Goal: Task Accomplishment & Management: Manage account settings

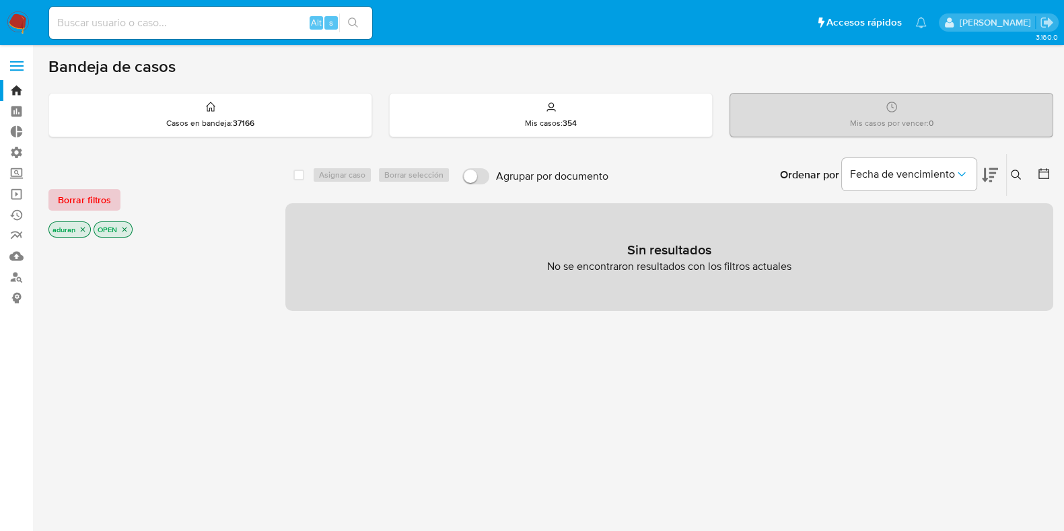
click at [95, 200] on span "Borrar filtros" at bounding box center [84, 199] width 53 height 19
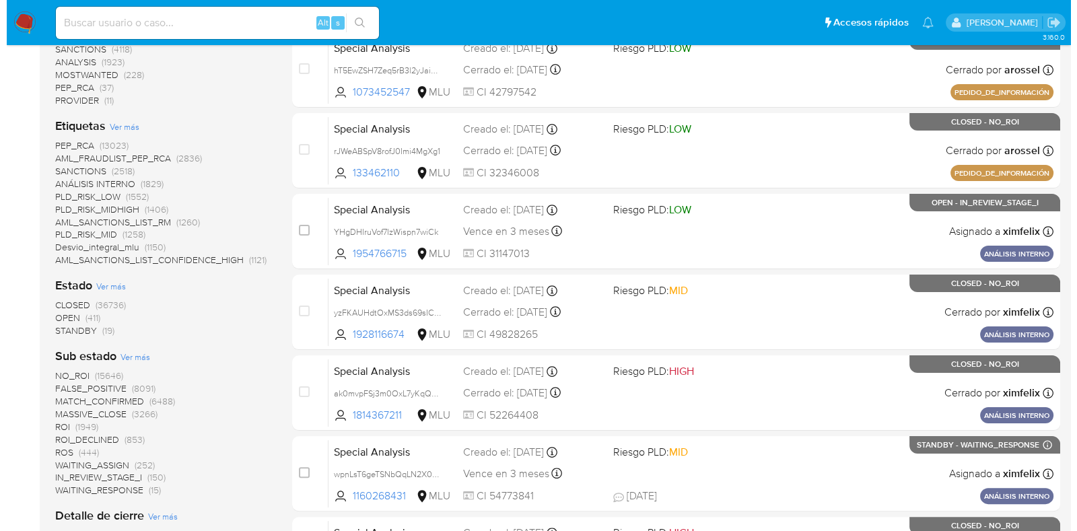
scroll to position [336, 0]
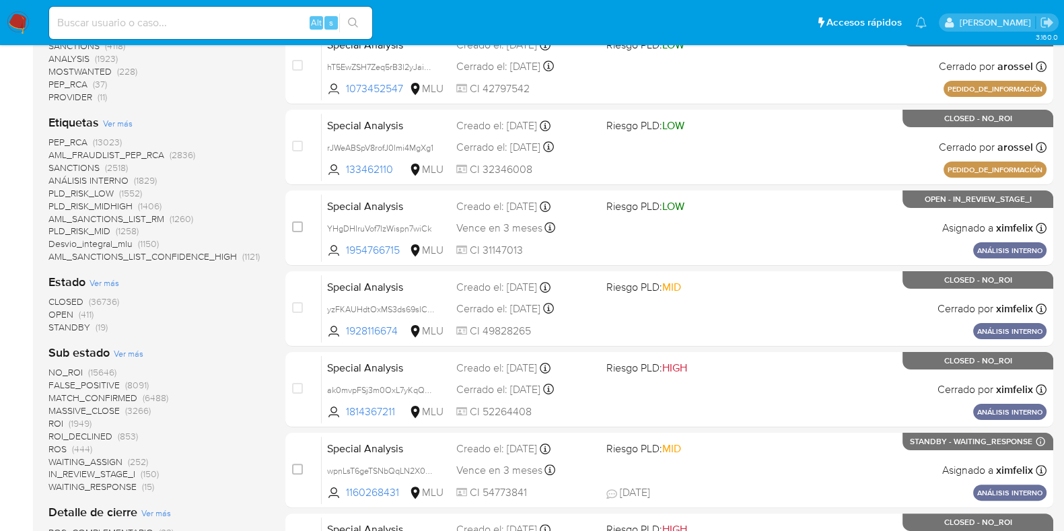
click at [103, 284] on span "Ver más" at bounding box center [105, 283] width 30 height 12
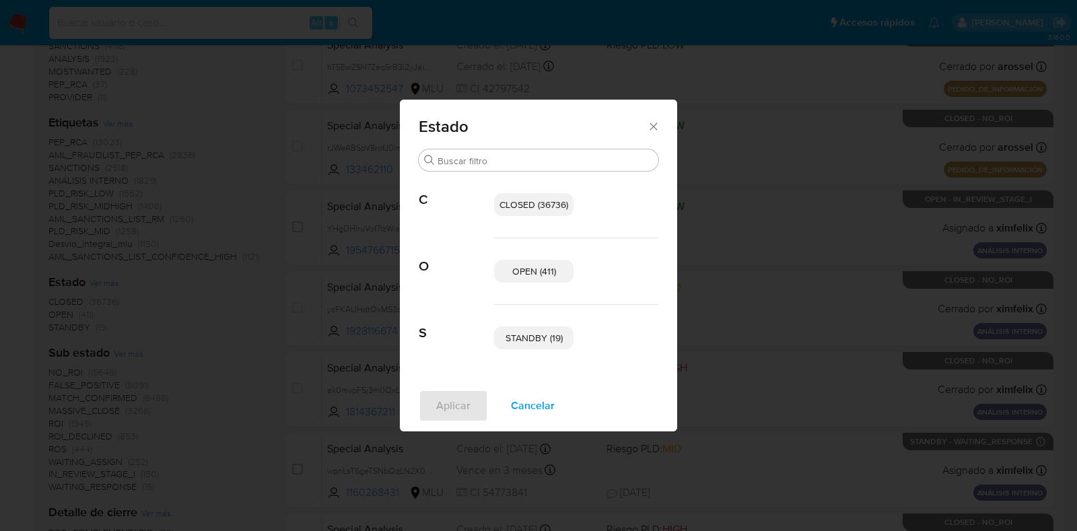
click at [536, 335] on span "STANDBY (19)" at bounding box center [533, 337] width 57 height 13
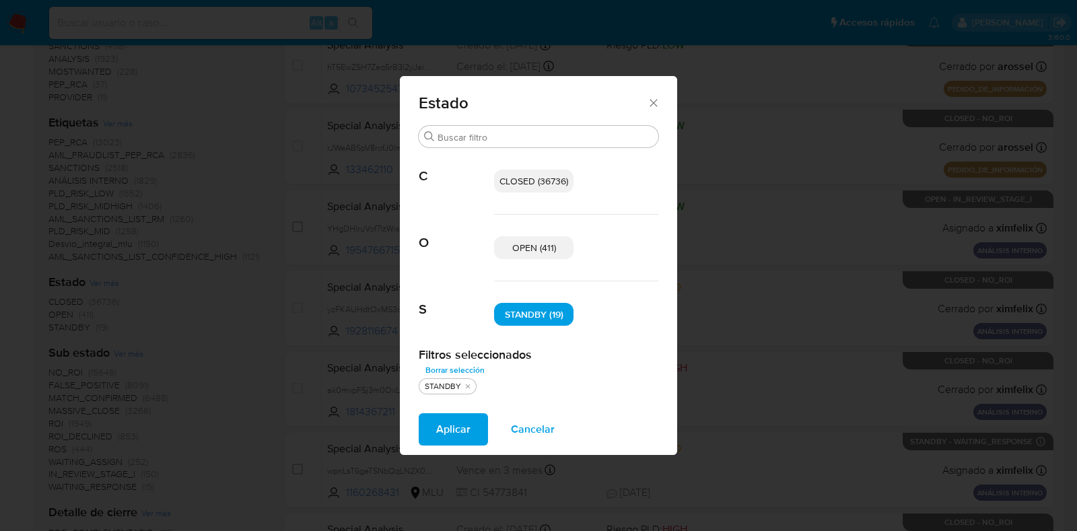
click at [538, 244] on span "OPEN (411)" at bounding box center [534, 247] width 44 height 13
click at [441, 431] on span "Aplicar" at bounding box center [453, 430] width 34 height 30
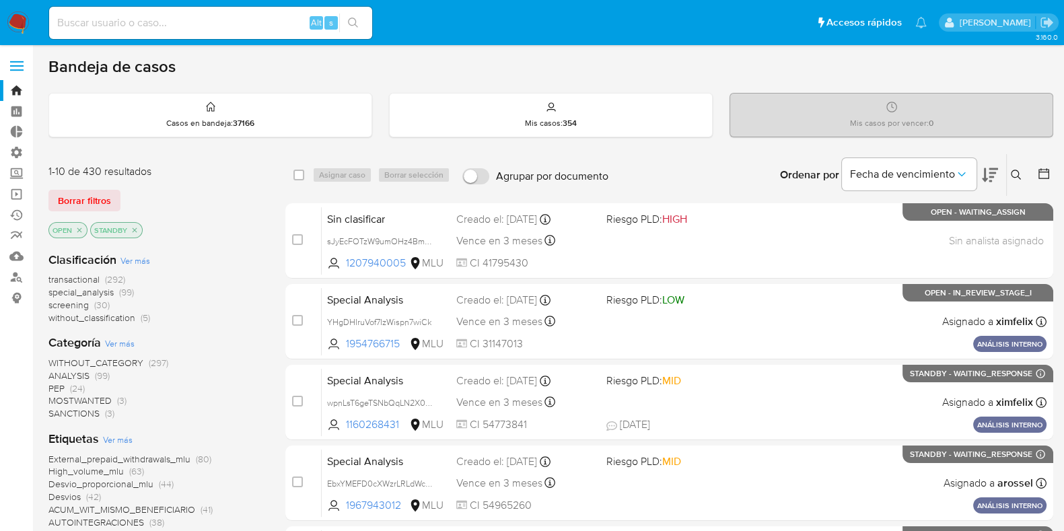
click at [138, 257] on span "Ver más" at bounding box center [135, 260] width 30 height 12
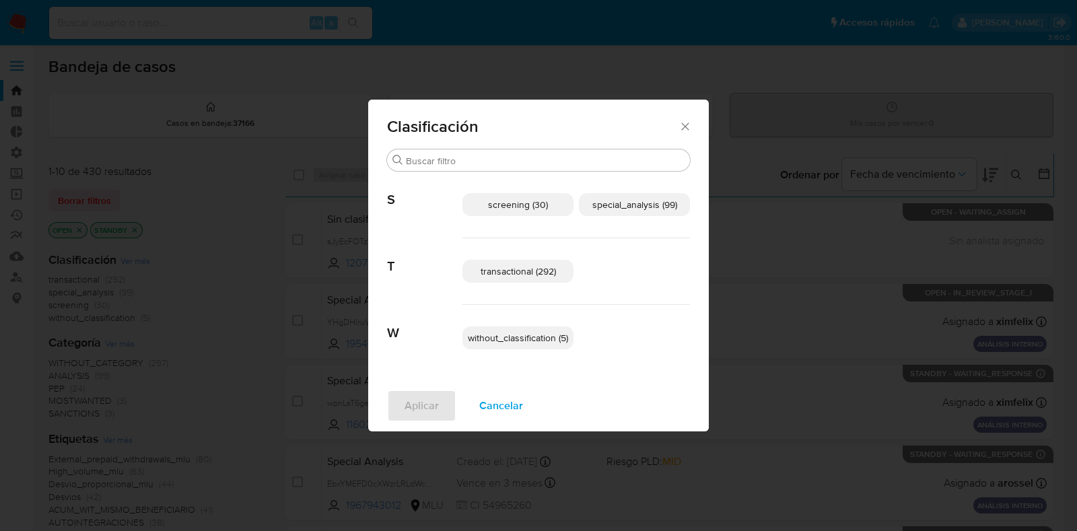
click at [652, 207] on span "special_analysis (99)" at bounding box center [634, 204] width 85 height 13
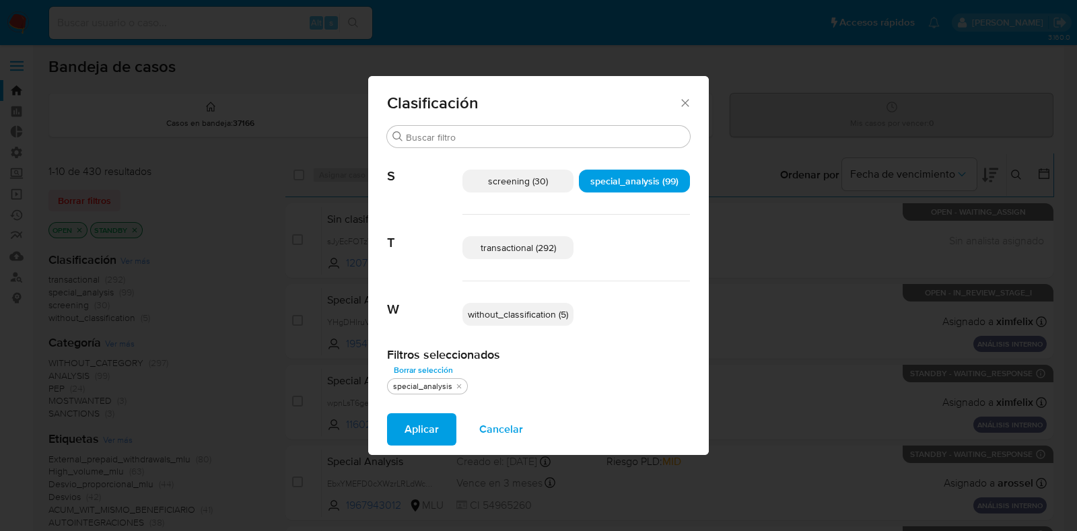
click at [494, 253] on span "transactional (292)" at bounding box center [518, 247] width 75 height 13
click at [419, 442] on span "Aplicar" at bounding box center [422, 430] width 34 height 30
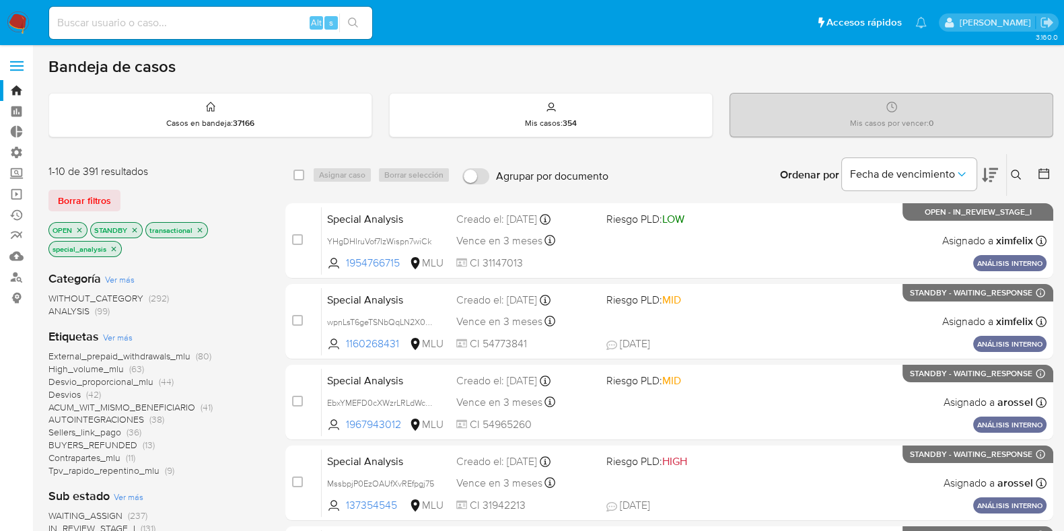
click at [988, 174] on icon at bounding box center [990, 175] width 16 height 16
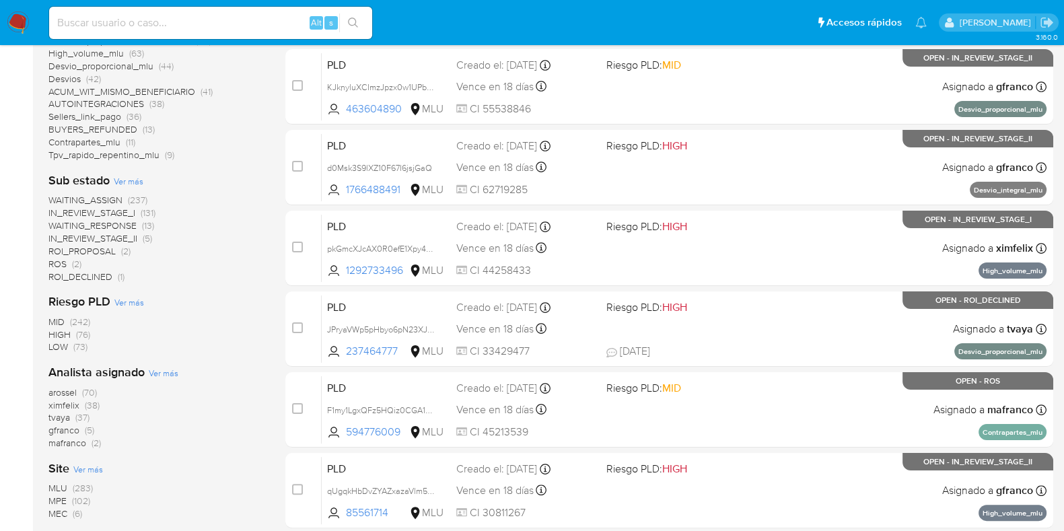
scroll to position [505, 0]
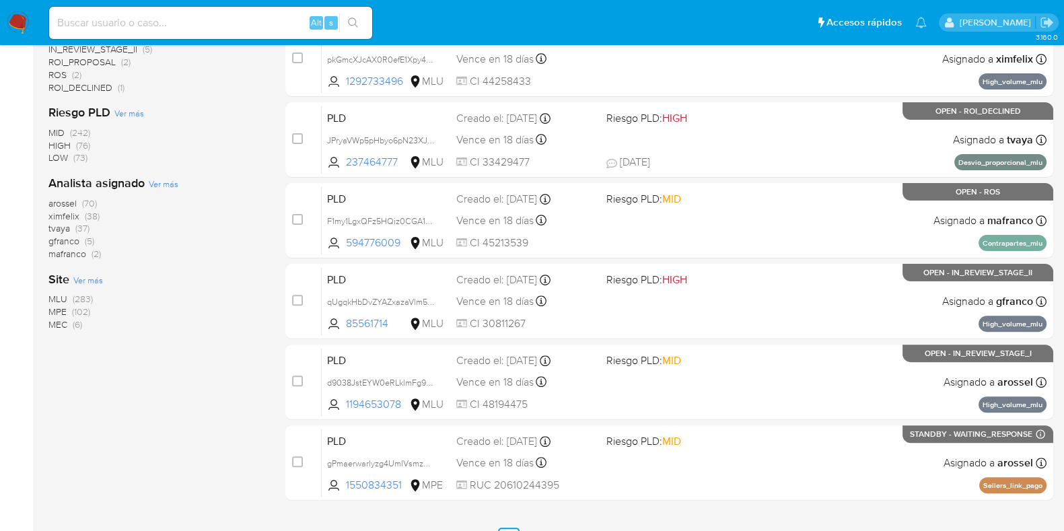
click at [69, 240] on span "gfranco" at bounding box center [63, 240] width 31 height 13
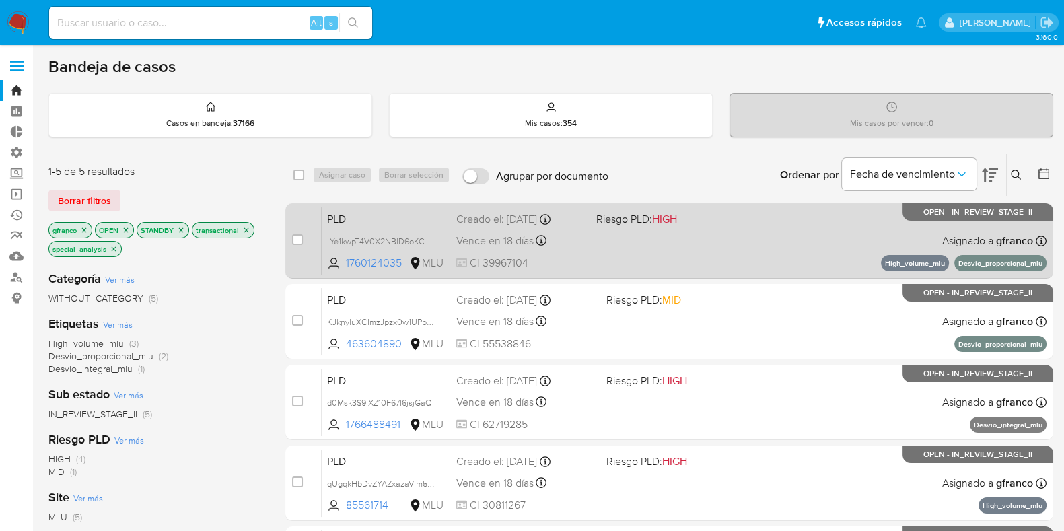
scroll to position [83, 0]
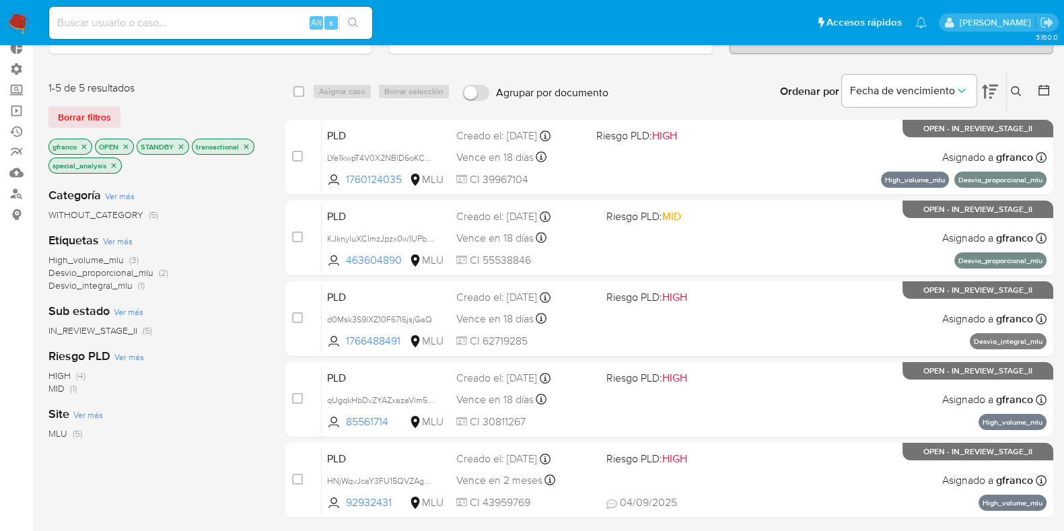
click at [293, 92] on div "select-all-cases-checkbox Asignar caso Borrar selección Agrupar por documento O…" at bounding box center [669, 92] width 768 height 42
click at [322, 90] on div "Asignar caso Borrar selección" at bounding box center [383, 91] width 143 height 16
click at [300, 87] on input "checkbox" at bounding box center [298, 91] width 11 height 11
checkbox input "true"
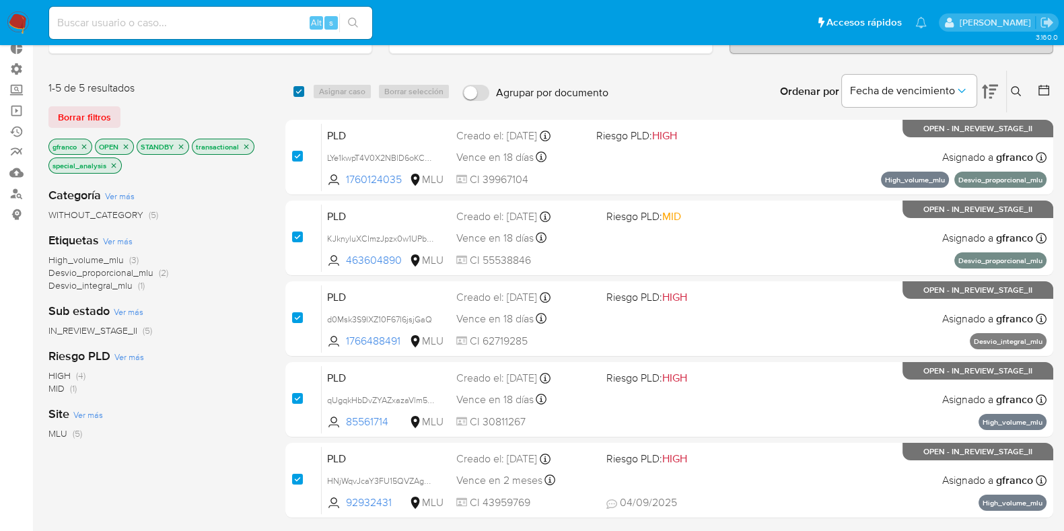
checkbox input "true"
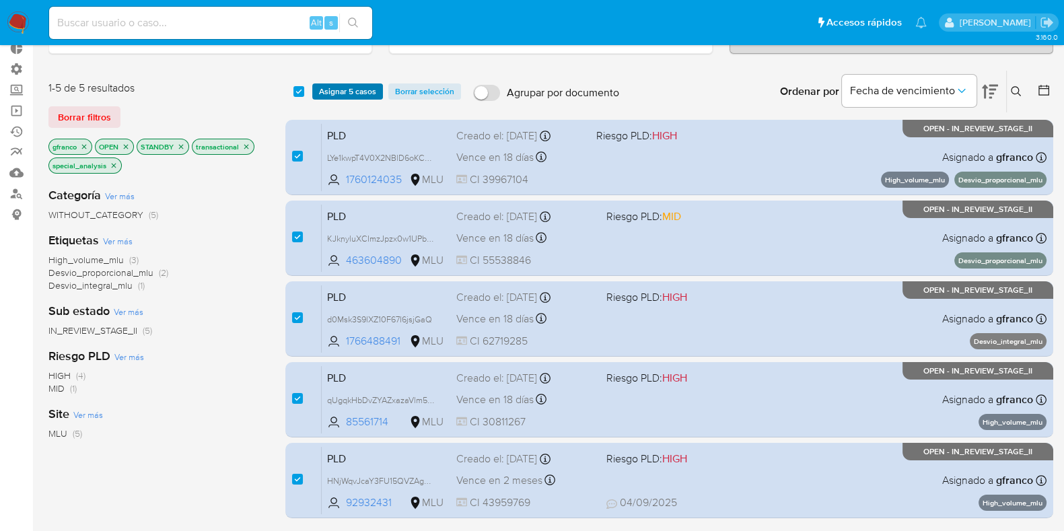
click at [332, 92] on span "Asignar 5 casos" at bounding box center [347, 91] width 57 height 13
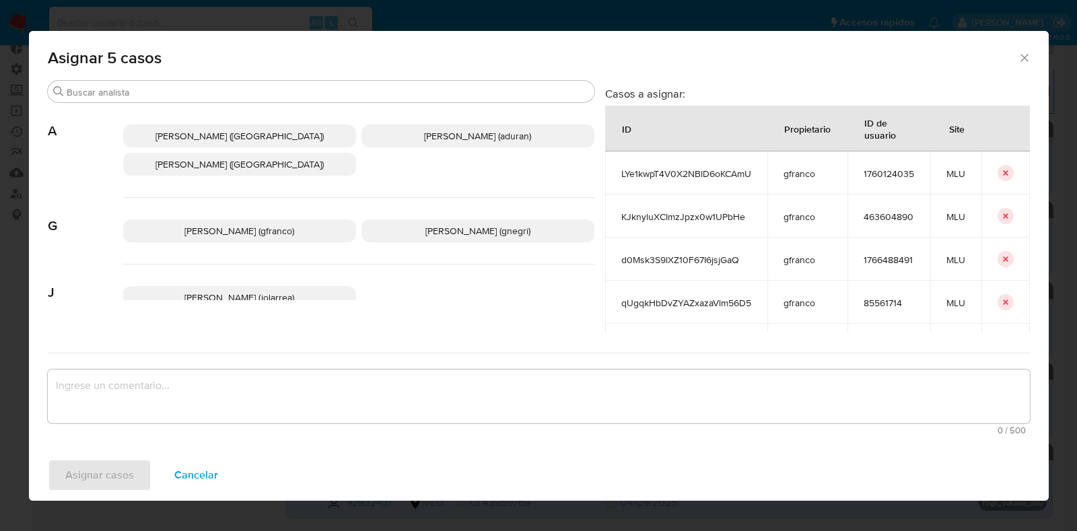
click at [478, 133] on span "[PERSON_NAME] (aduran)" at bounding box center [477, 135] width 107 height 13
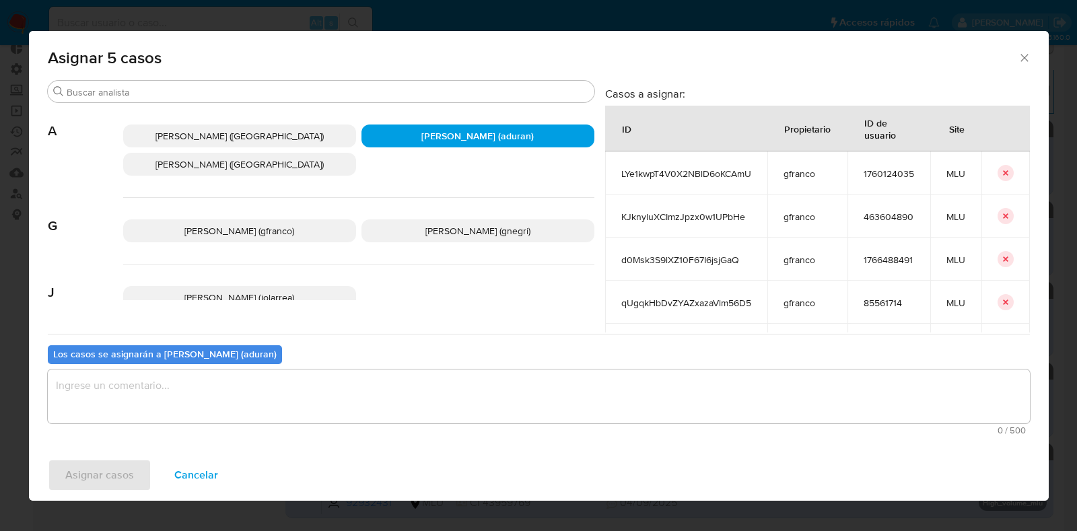
click at [409, 407] on textarea "assign-modal" at bounding box center [539, 397] width 982 height 54
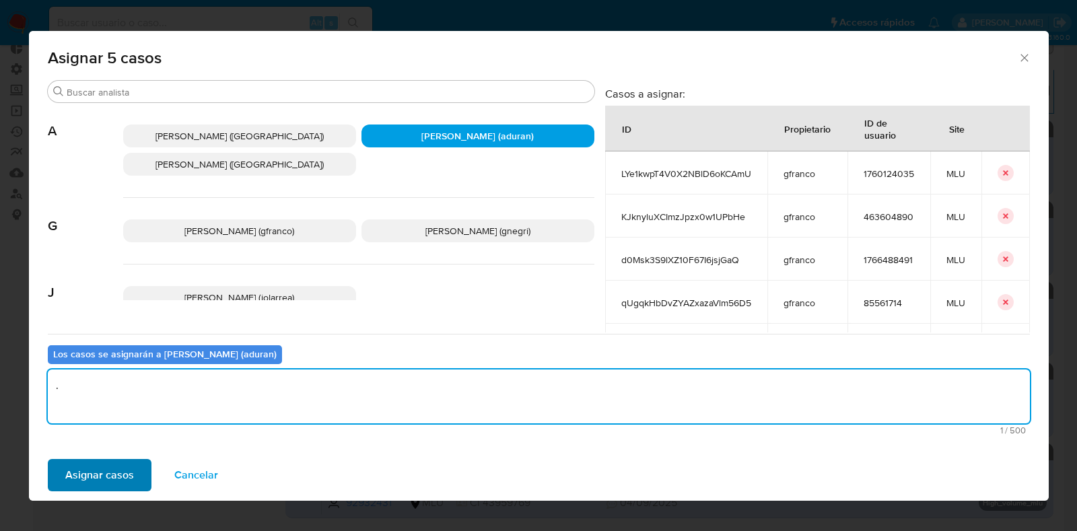
type textarea "."
click at [114, 469] on span "Asignar casos" at bounding box center [99, 475] width 69 height 30
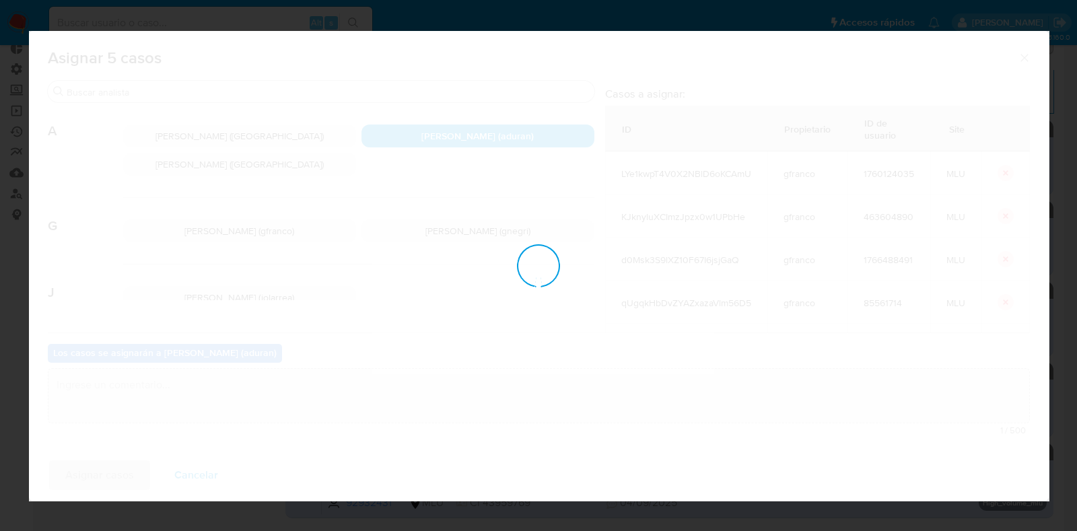
checkbox input "false"
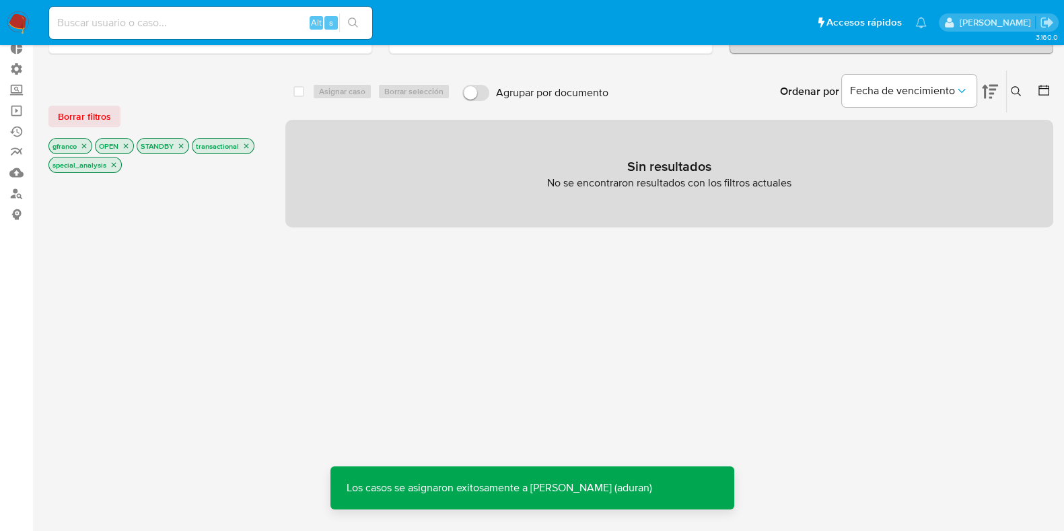
click at [17, 22] on img at bounding box center [18, 22] width 23 height 23
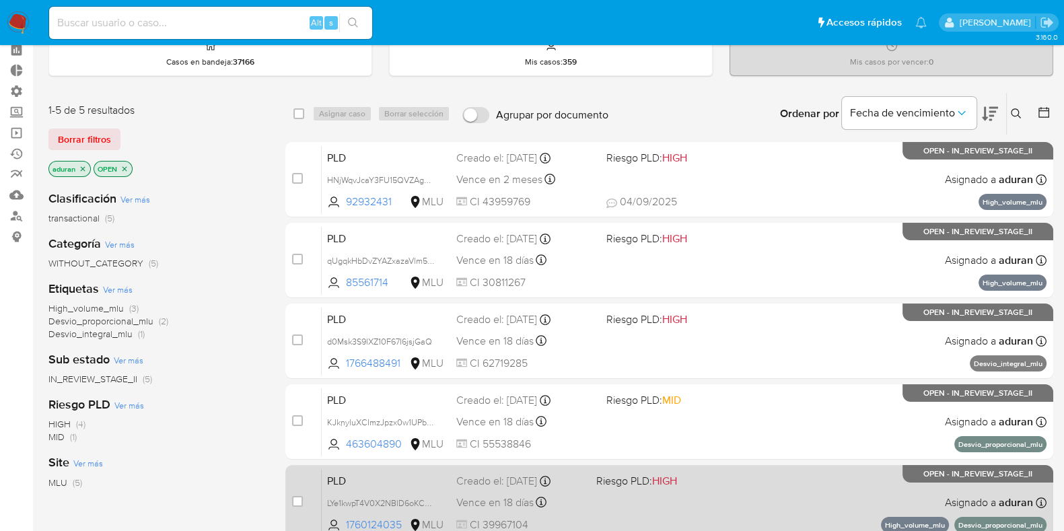
scroll to position [35, 0]
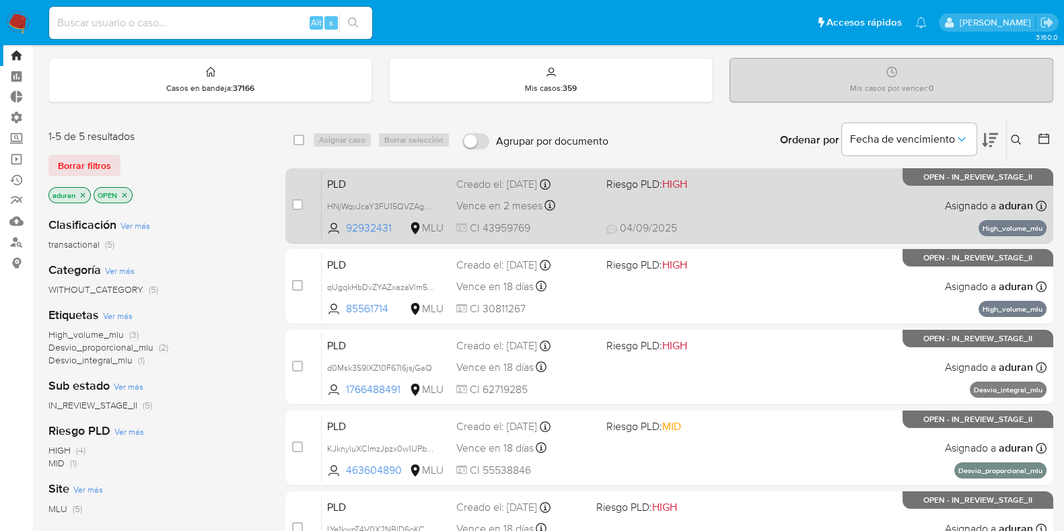
click at [781, 196] on div "PLD HNjWqvJcaY3FU15QVZAgosby 92932431 MLU Riesgo PLD: HIGH Creado el: 12/08/202…" at bounding box center [684, 206] width 725 height 68
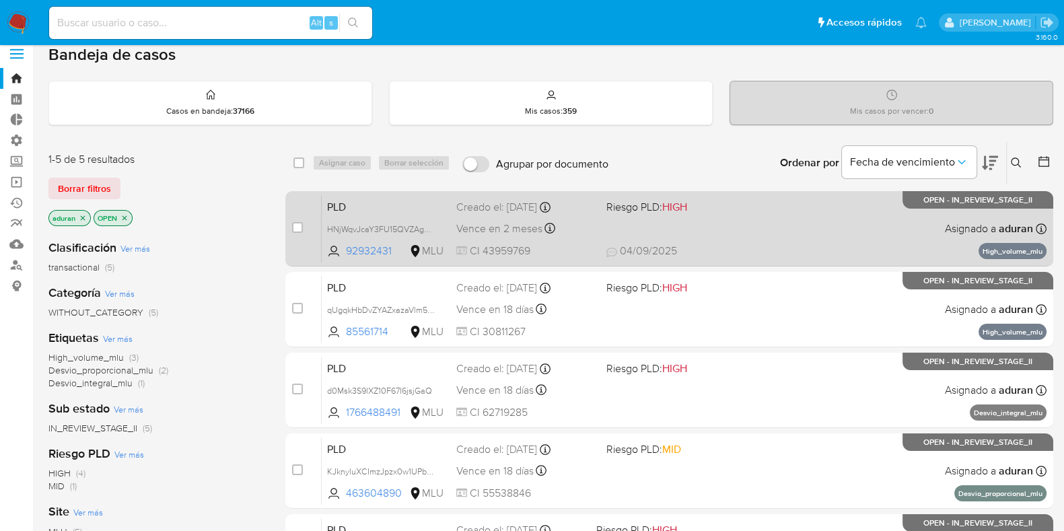
scroll to position [0, 0]
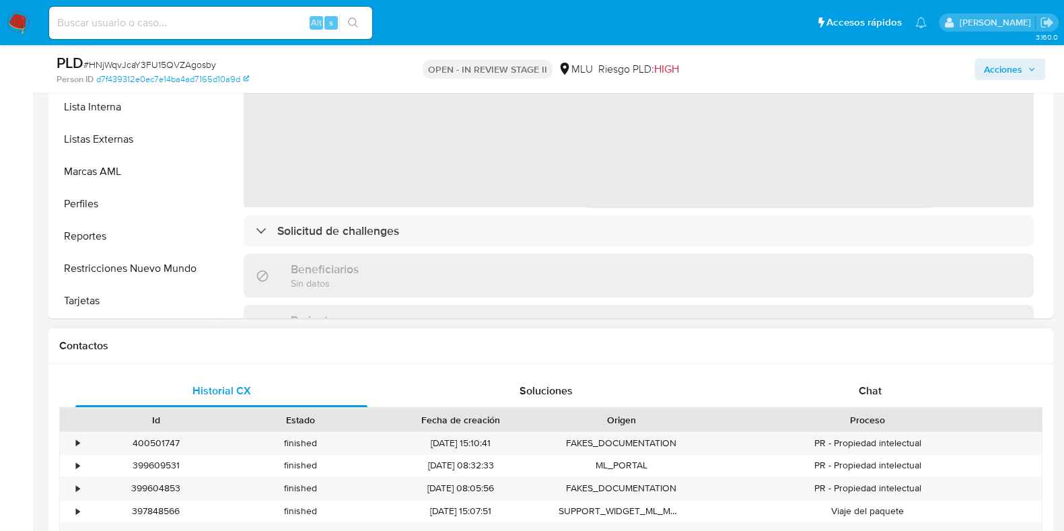
scroll to position [588, 0]
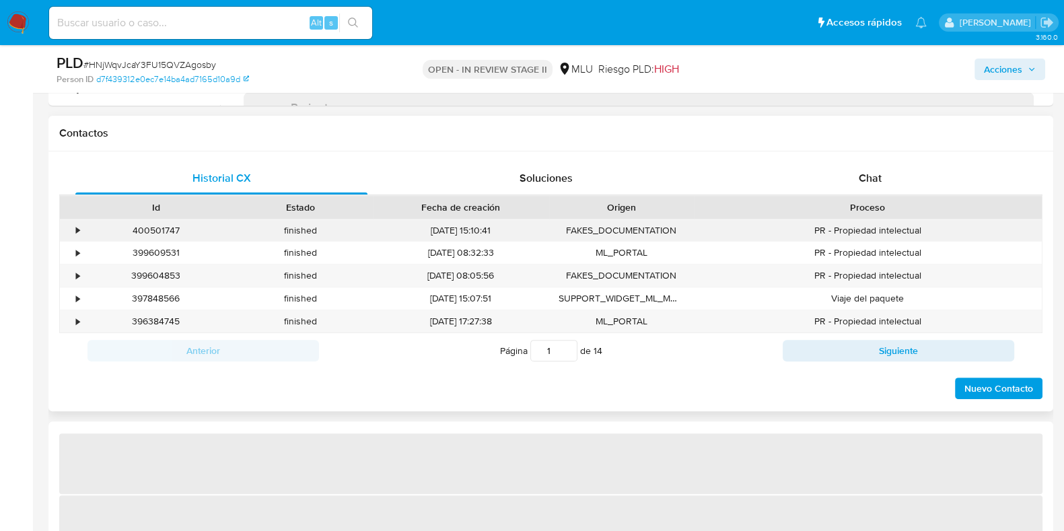
select select "10"
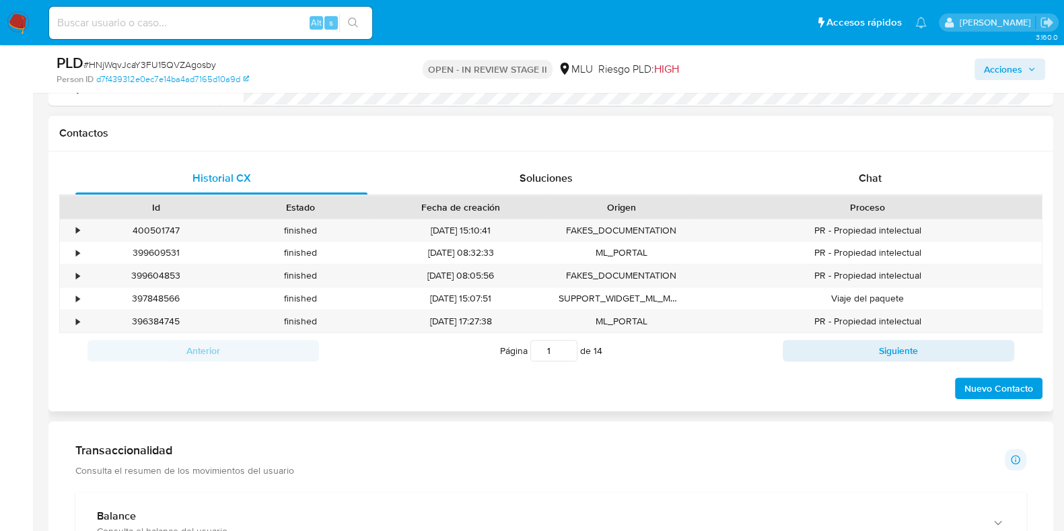
click at [879, 156] on div "Historial CX Soluciones Chat Id Estado Fecha de creación Origen Proceso • 40050…" at bounding box center [550, 281] width 1005 height 260
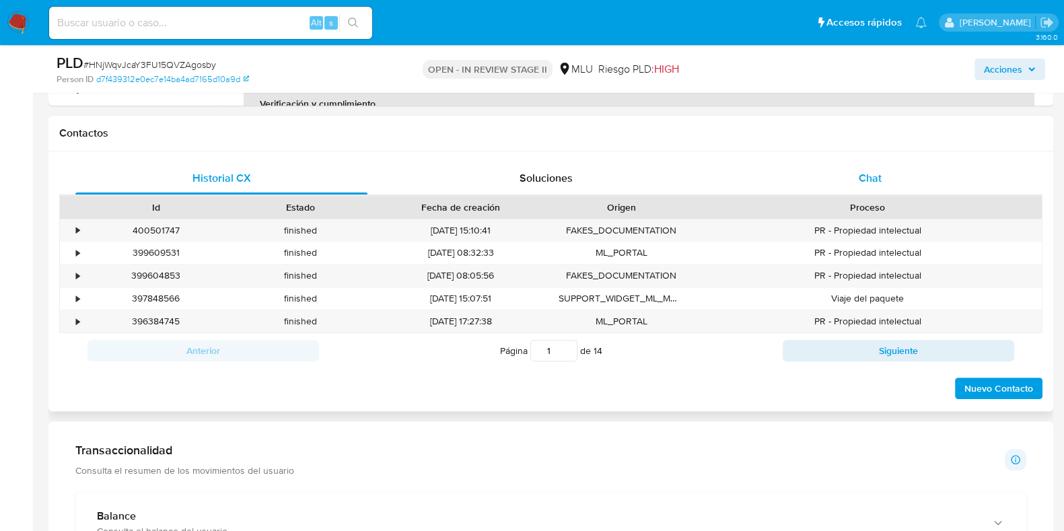
click at [884, 174] on div "Chat" at bounding box center [870, 178] width 292 height 32
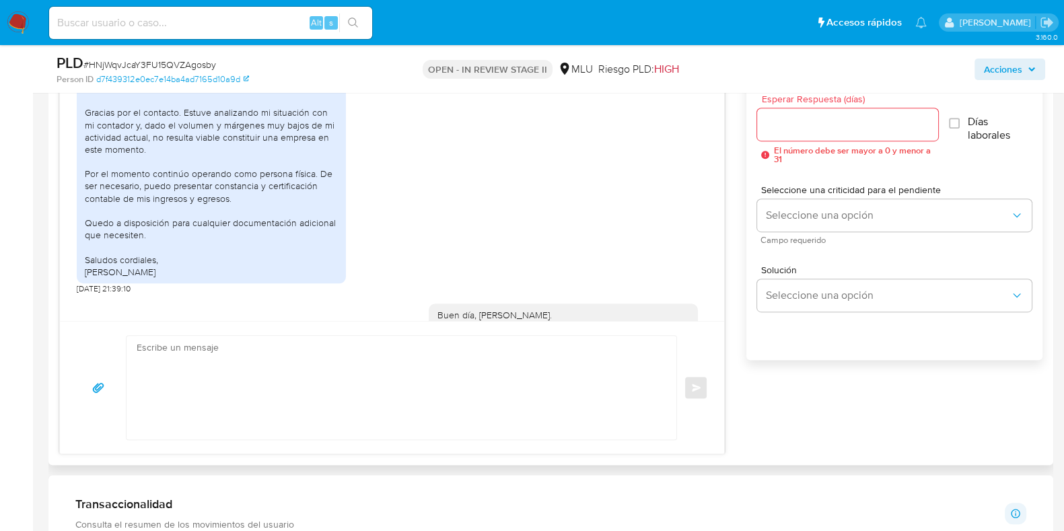
scroll to position [349, 0]
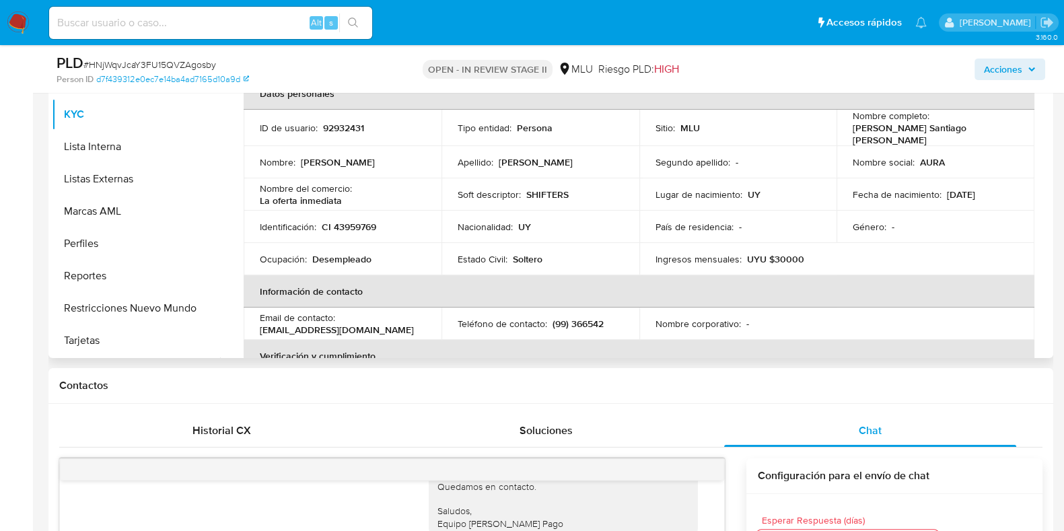
scroll to position [83, 0]
